Goal: Transaction & Acquisition: Download file/media

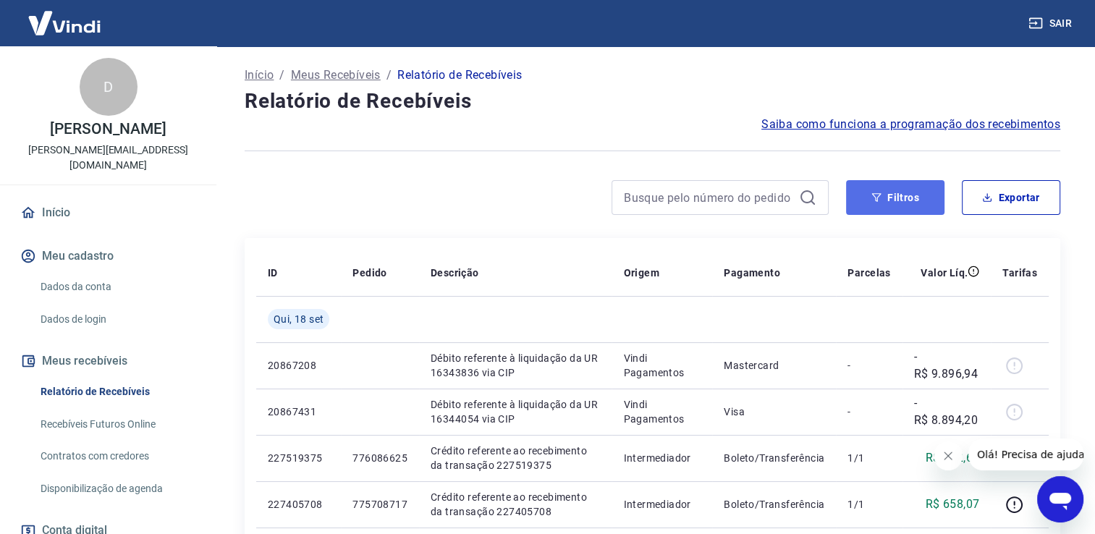
click at [897, 211] on button "Filtros" at bounding box center [895, 197] width 98 height 35
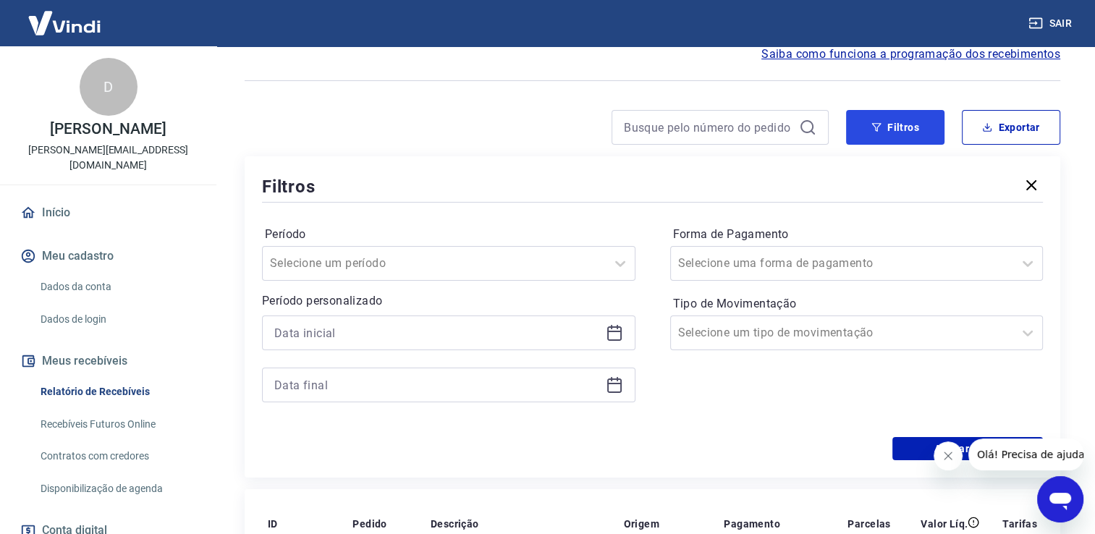
scroll to position [72, 0]
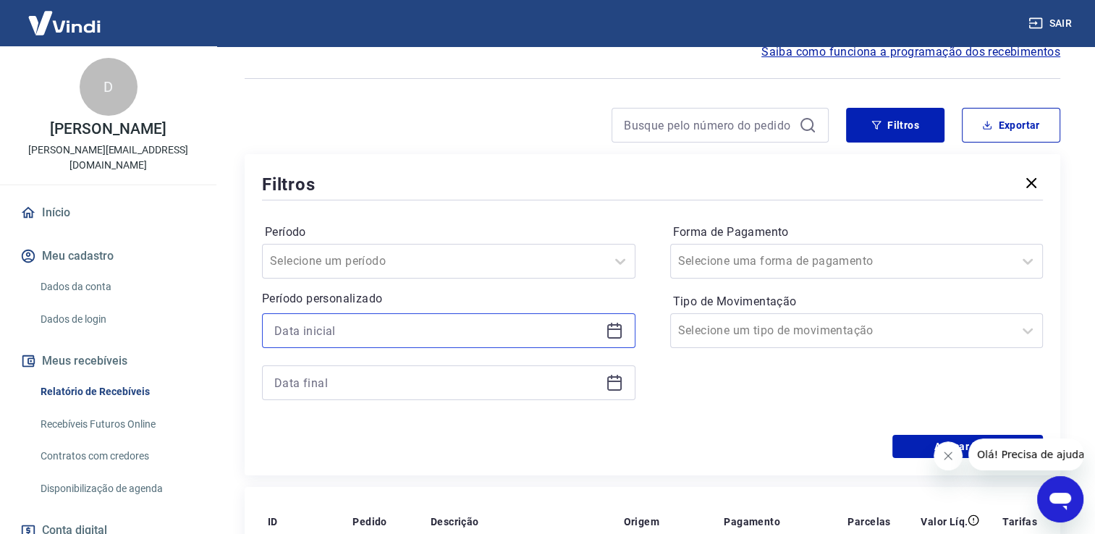
click at [486, 331] on input at bounding box center [437, 331] width 326 height 22
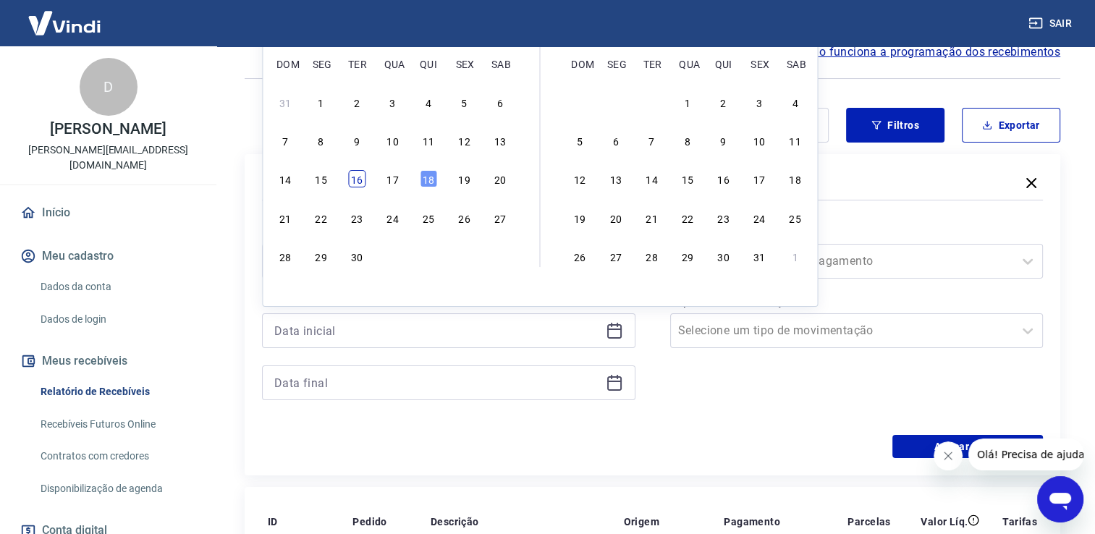
click at [361, 184] on div "16" at bounding box center [356, 178] width 17 height 17
type input "[DATE]"
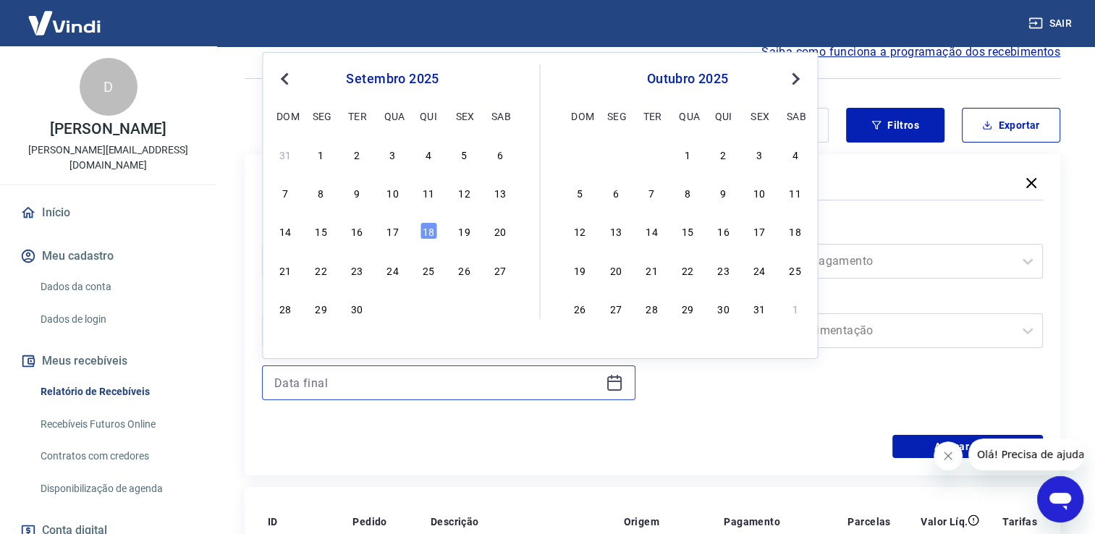
click at [364, 381] on input at bounding box center [437, 383] width 326 height 22
click at [428, 233] on div "18" at bounding box center [428, 230] width 17 height 17
type input "[DATE]"
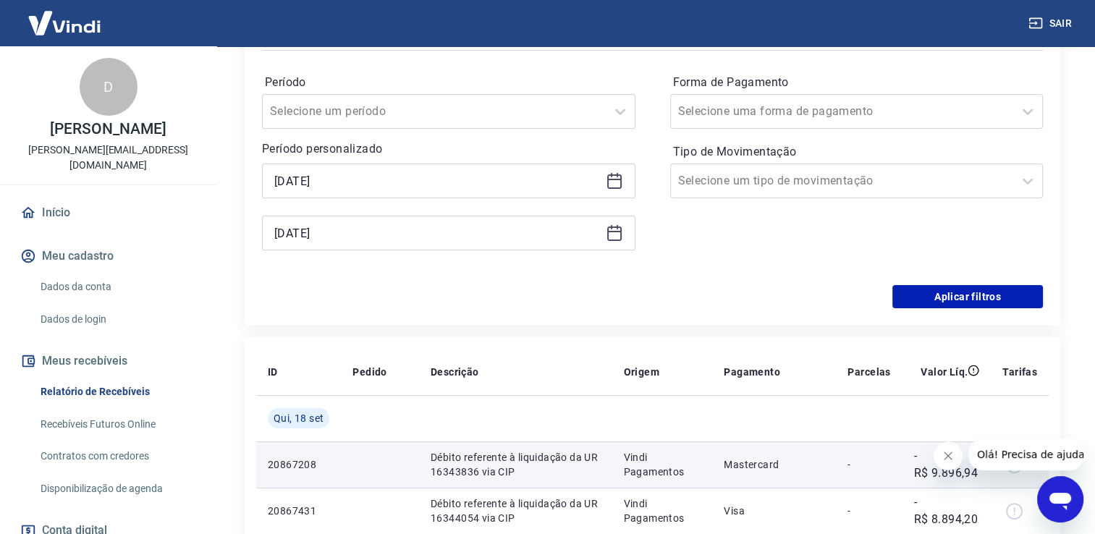
scroll to position [289, 0]
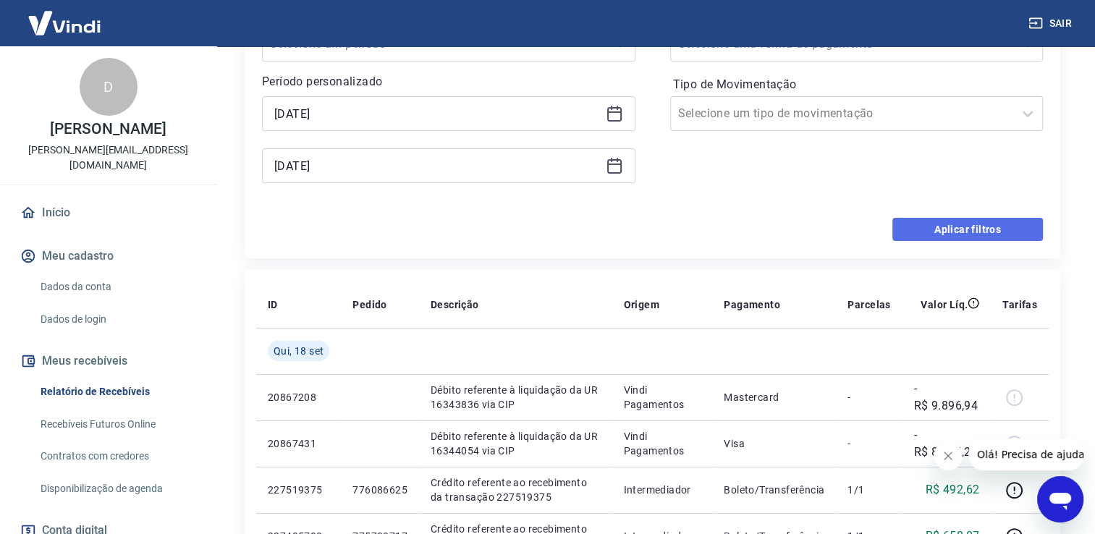
click at [920, 222] on button "Aplicar filtros" at bounding box center [967, 229] width 151 height 23
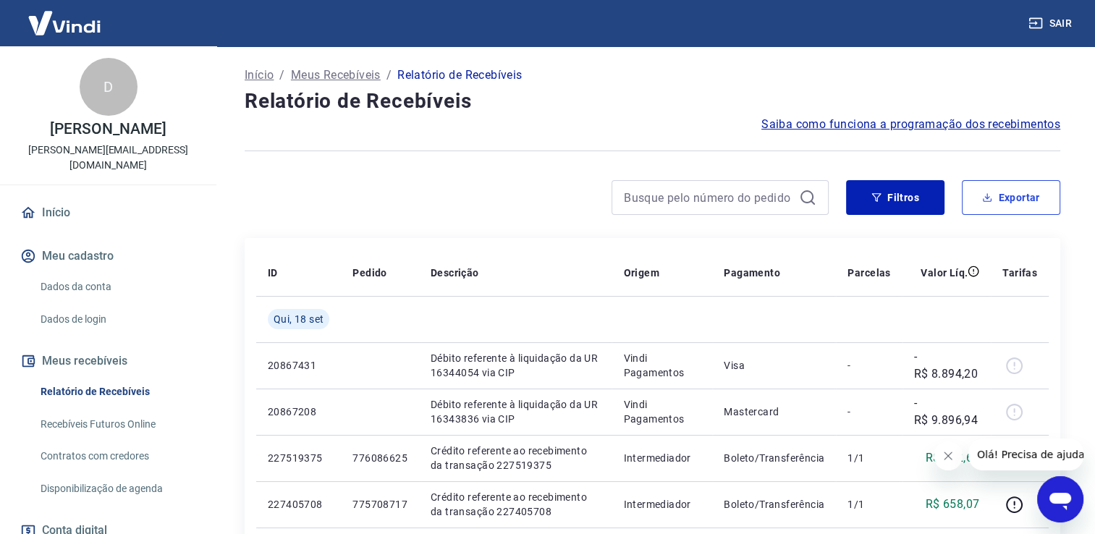
click at [984, 191] on button "Exportar" at bounding box center [1011, 197] width 98 height 35
type input "[DATE]"
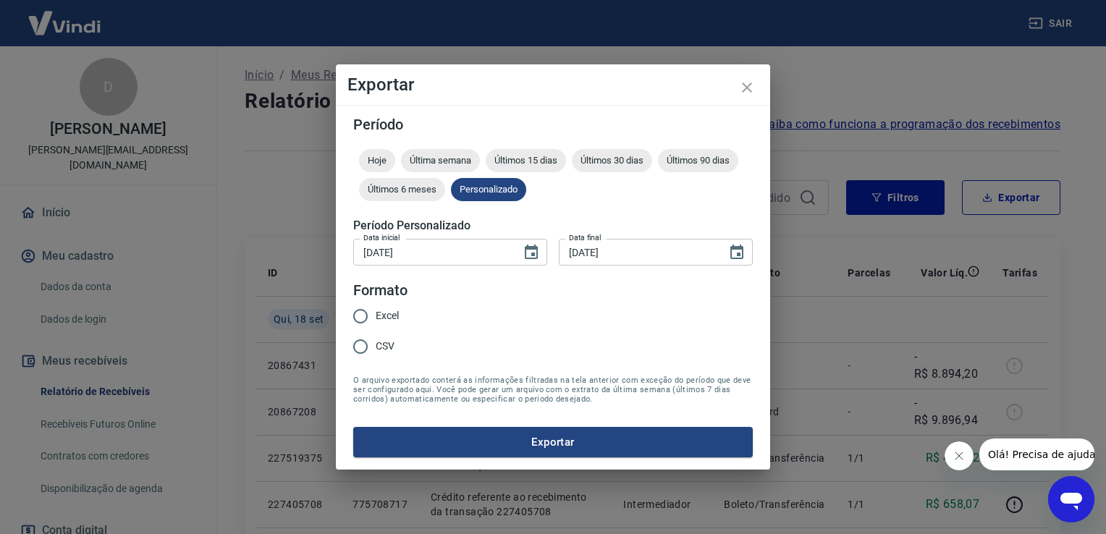
click at [391, 311] on span "Excel" at bounding box center [387, 315] width 23 height 15
click at [376, 311] on input "Excel" at bounding box center [360, 316] width 30 height 30
radio input "true"
click at [525, 442] on button "Exportar" at bounding box center [552, 442] width 399 height 30
